Goal: Task Accomplishment & Management: Use online tool/utility

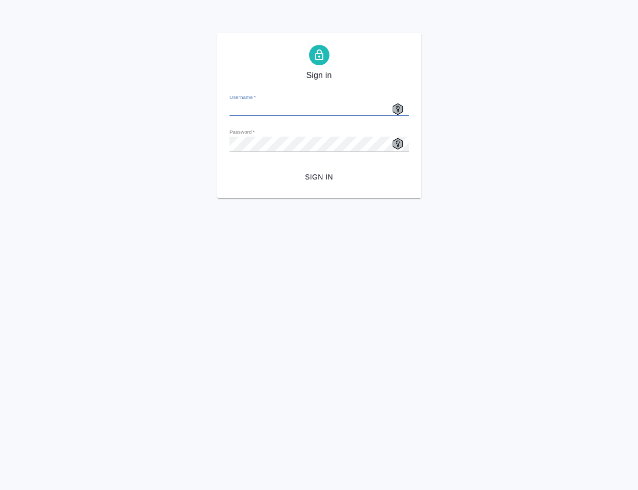
type input "[EMAIL_ADDRESS][DOMAIN_NAME]"
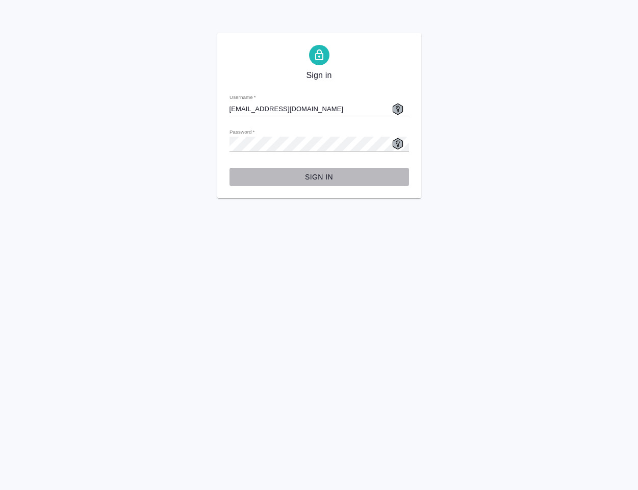
click at [319, 174] on span "Sign in" at bounding box center [319, 177] width 163 height 13
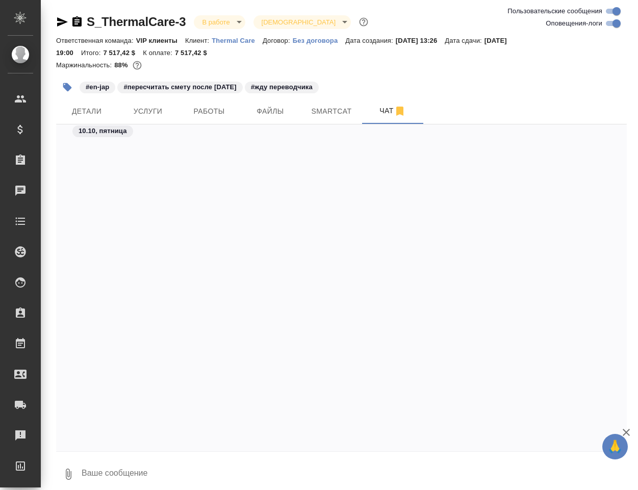
scroll to position [10933, 0]
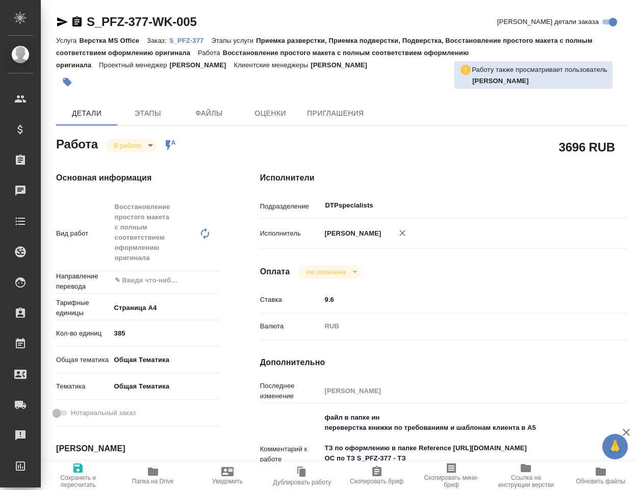
type textarea "x"
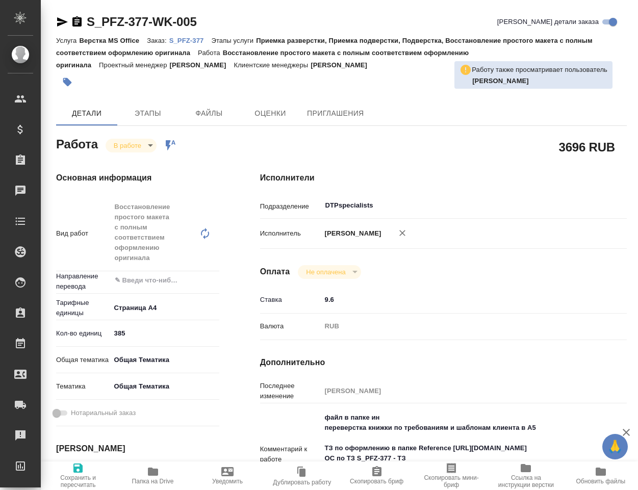
type textarea "x"
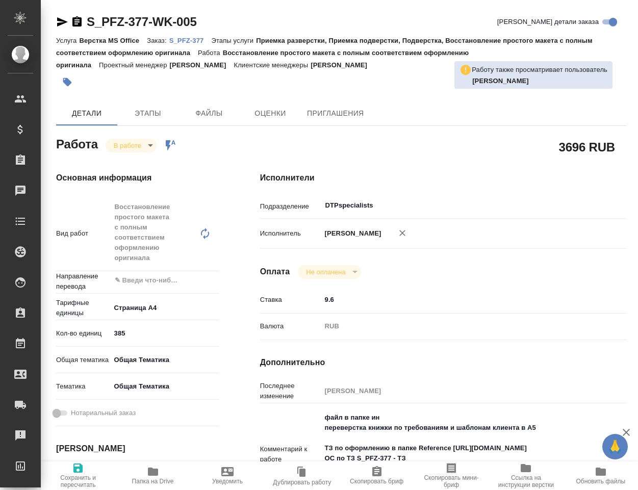
type textarea "x"
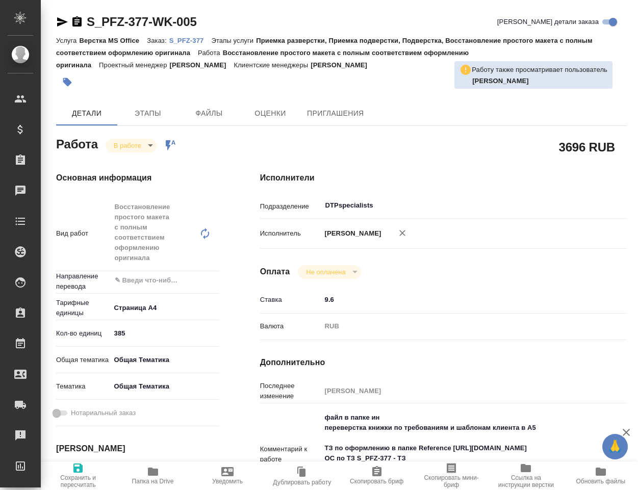
type textarea "x"
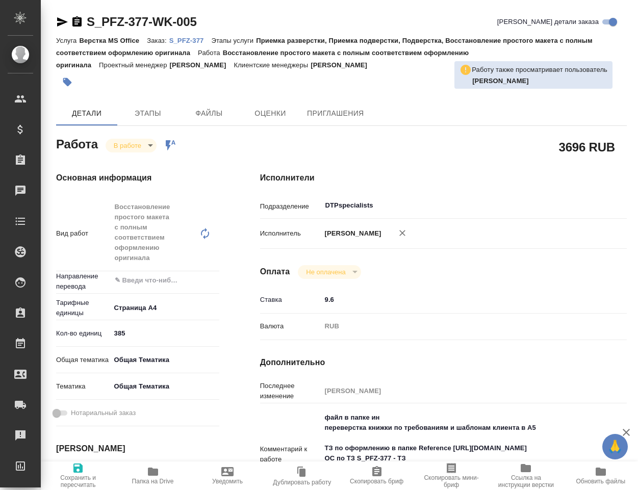
click at [150, 477] on icon "button" at bounding box center [153, 471] width 12 height 12
type textarea "x"
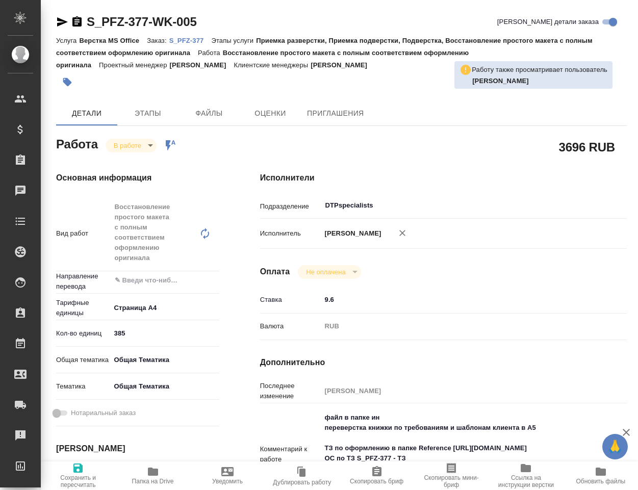
type textarea "x"
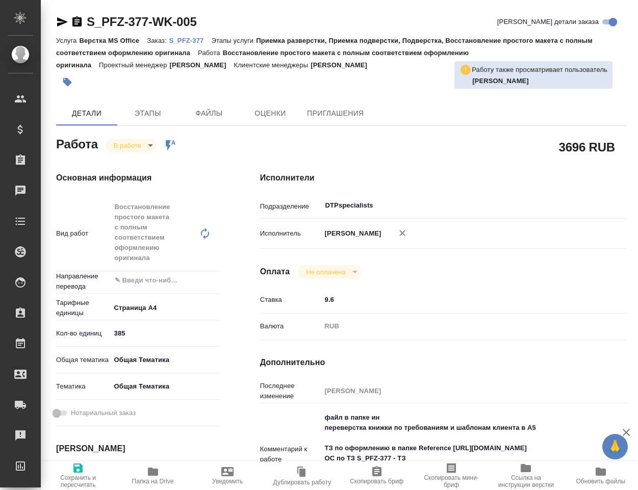
type textarea "x"
